Goal: Task Accomplishment & Management: Manage account settings

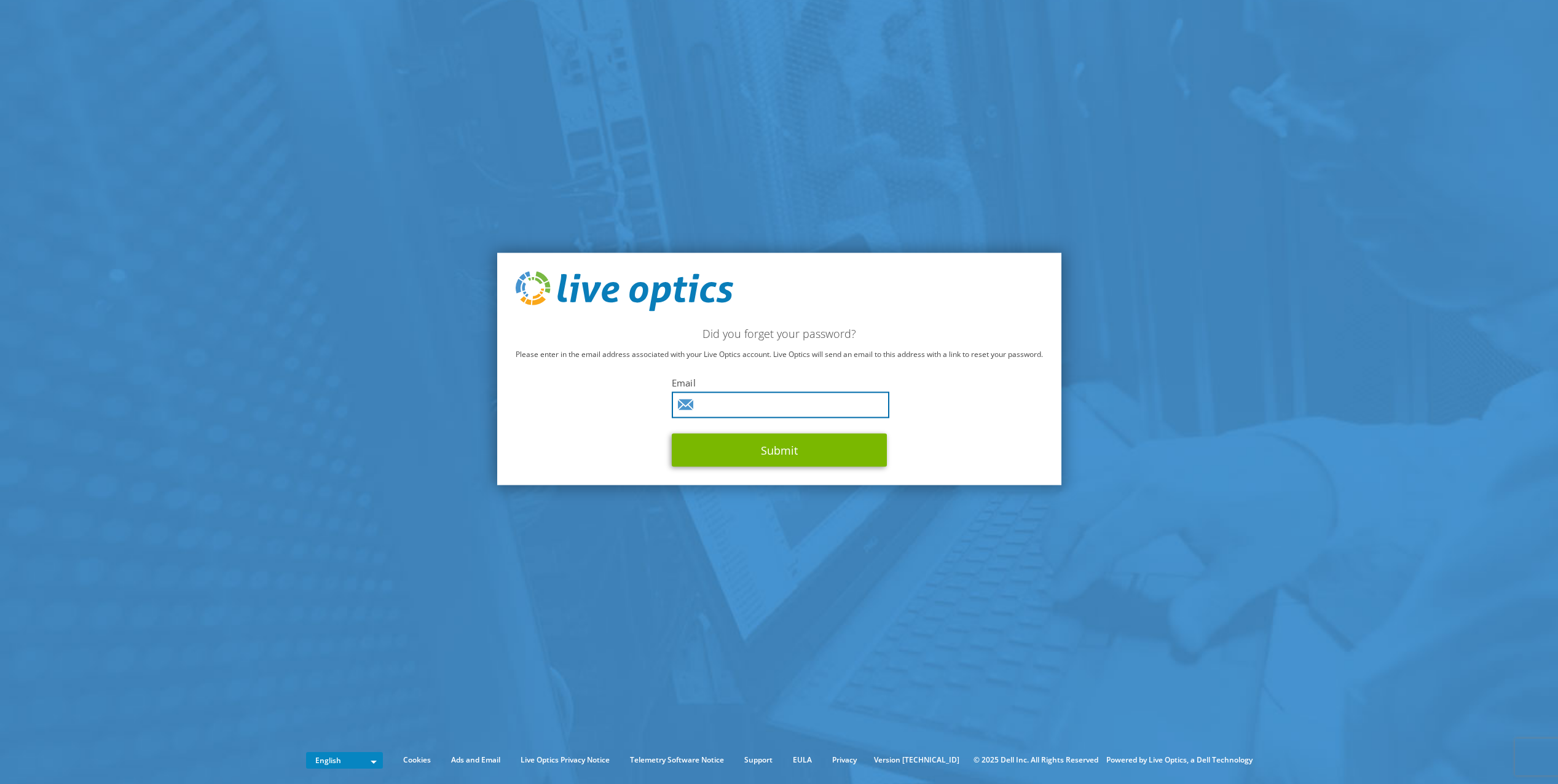
click at [781, 414] on input "text" at bounding box center [780, 405] width 217 height 26
click at [0, 783] on nordpass-autofill-portal at bounding box center [0, 784] width 0 height 0
type input "arturo.vega@gcssk12.net"
click at [767, 443] on button "Submit" at bounding box center [779, 450] width 215 height 33
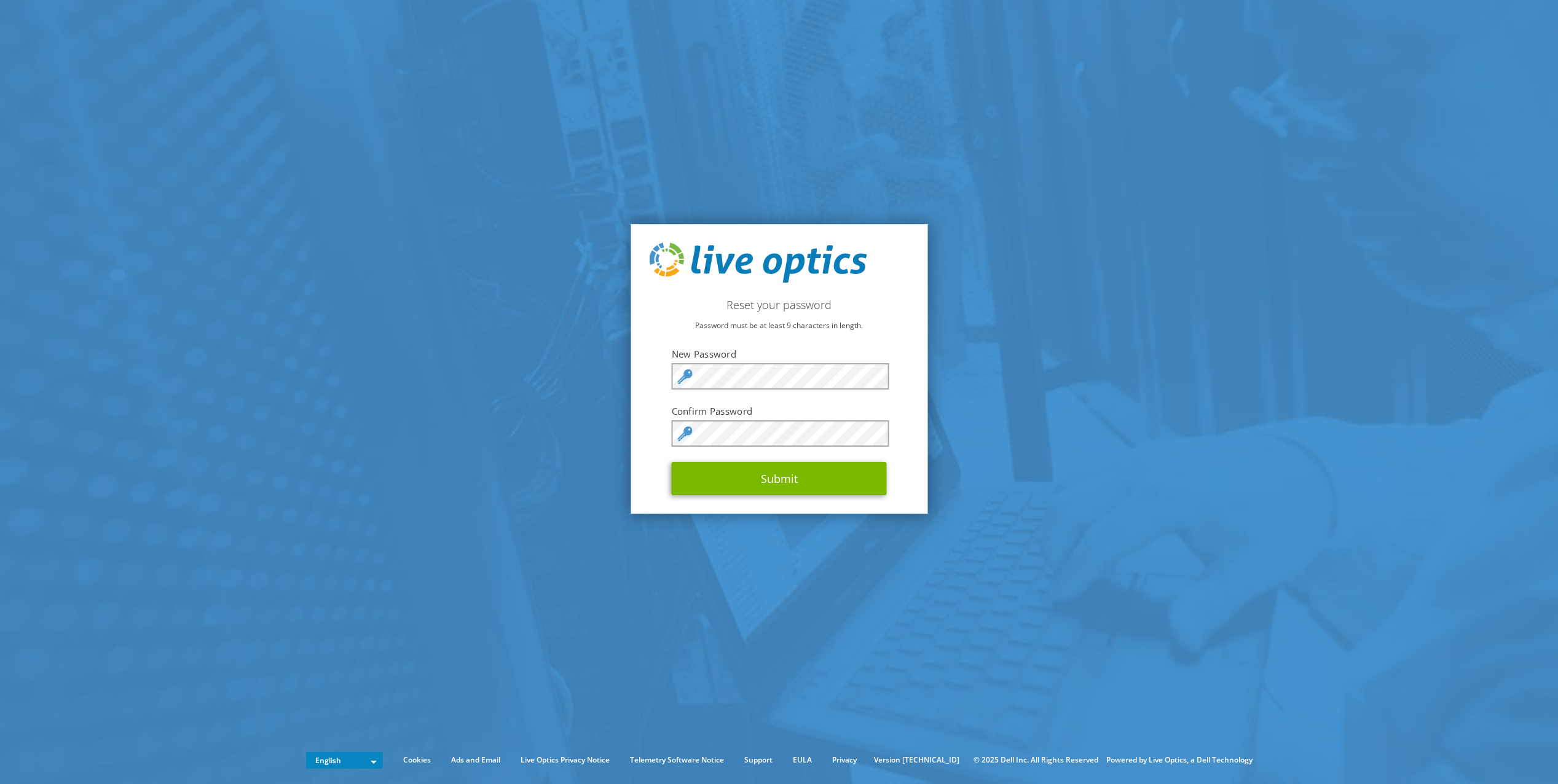
click at [0, 783] on nordpass-autofill-portal at bounding box center [0, 784] width 0 height 0
click at [803, 480] on button "Submit" at bounding box center [779, 478] width 215 height 33
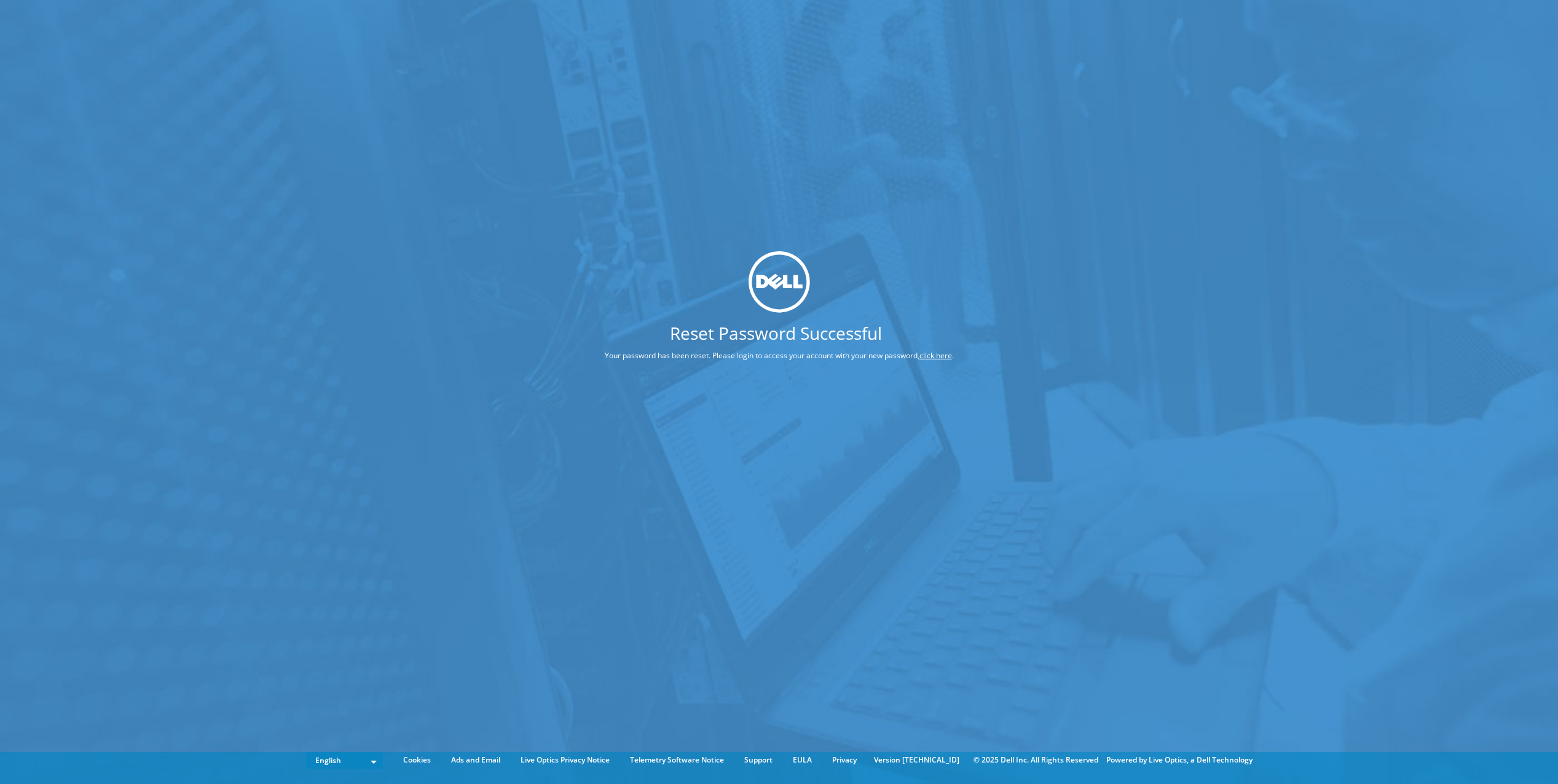
click at [0, 783] on nordpass-portal at bounding box center [0, 784] width 0 height 0
